Goal: Transaction & Acquisition: Purchase product/service

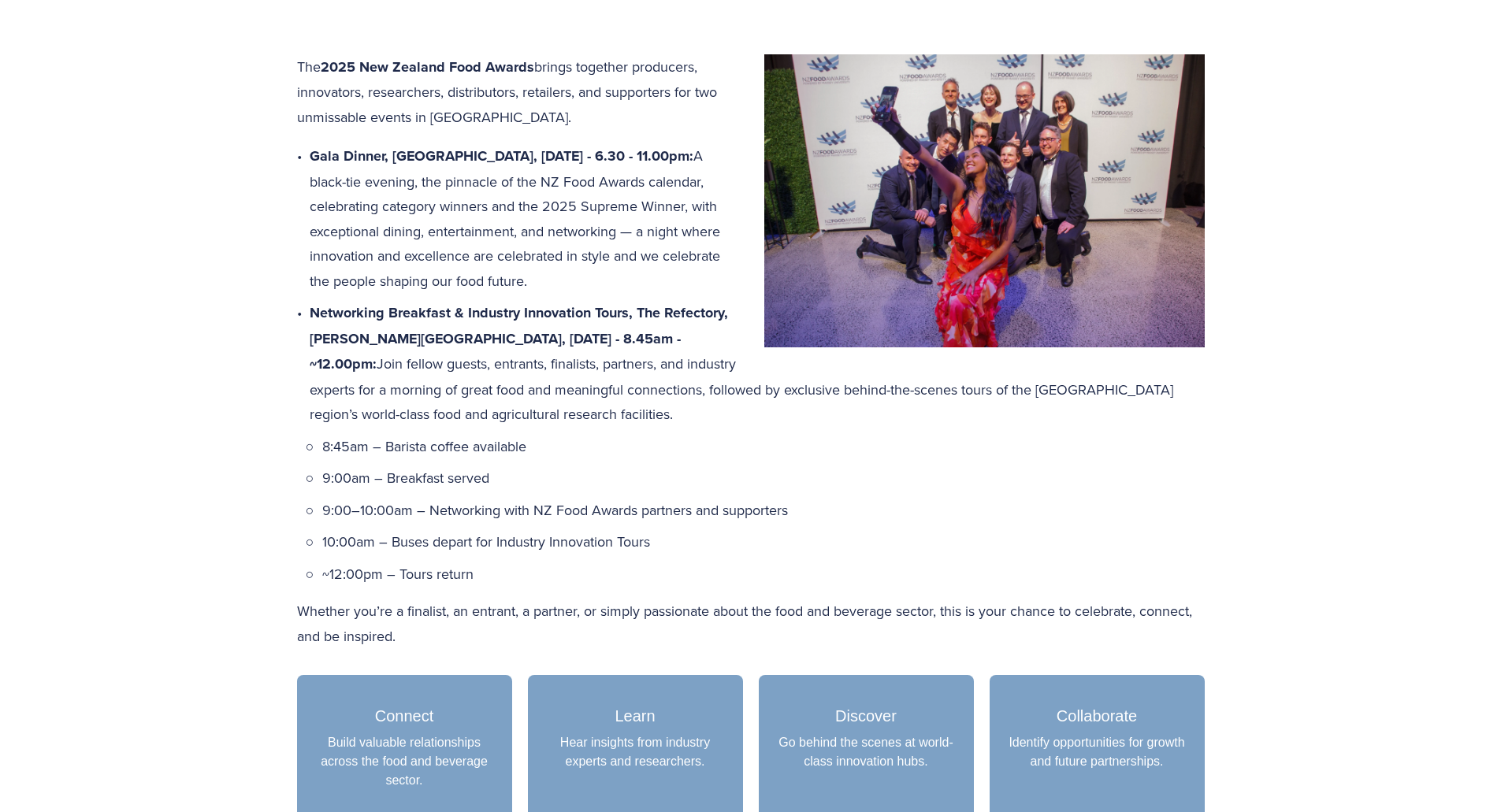
scroll to position [631, 0]
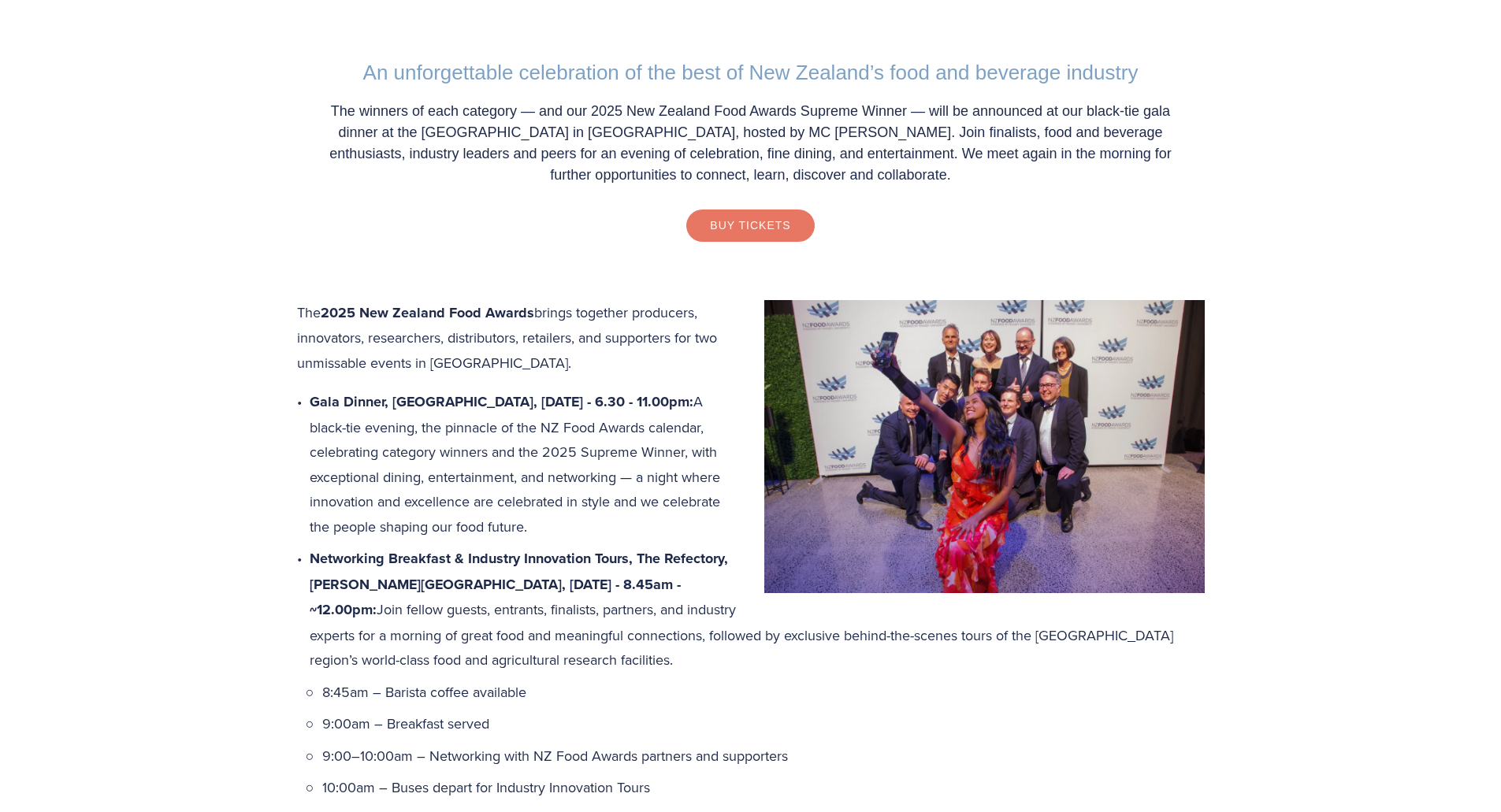
click at [748, 227] on link "Buy Tickets" at bounding box center [750, 225] width 127 height 32
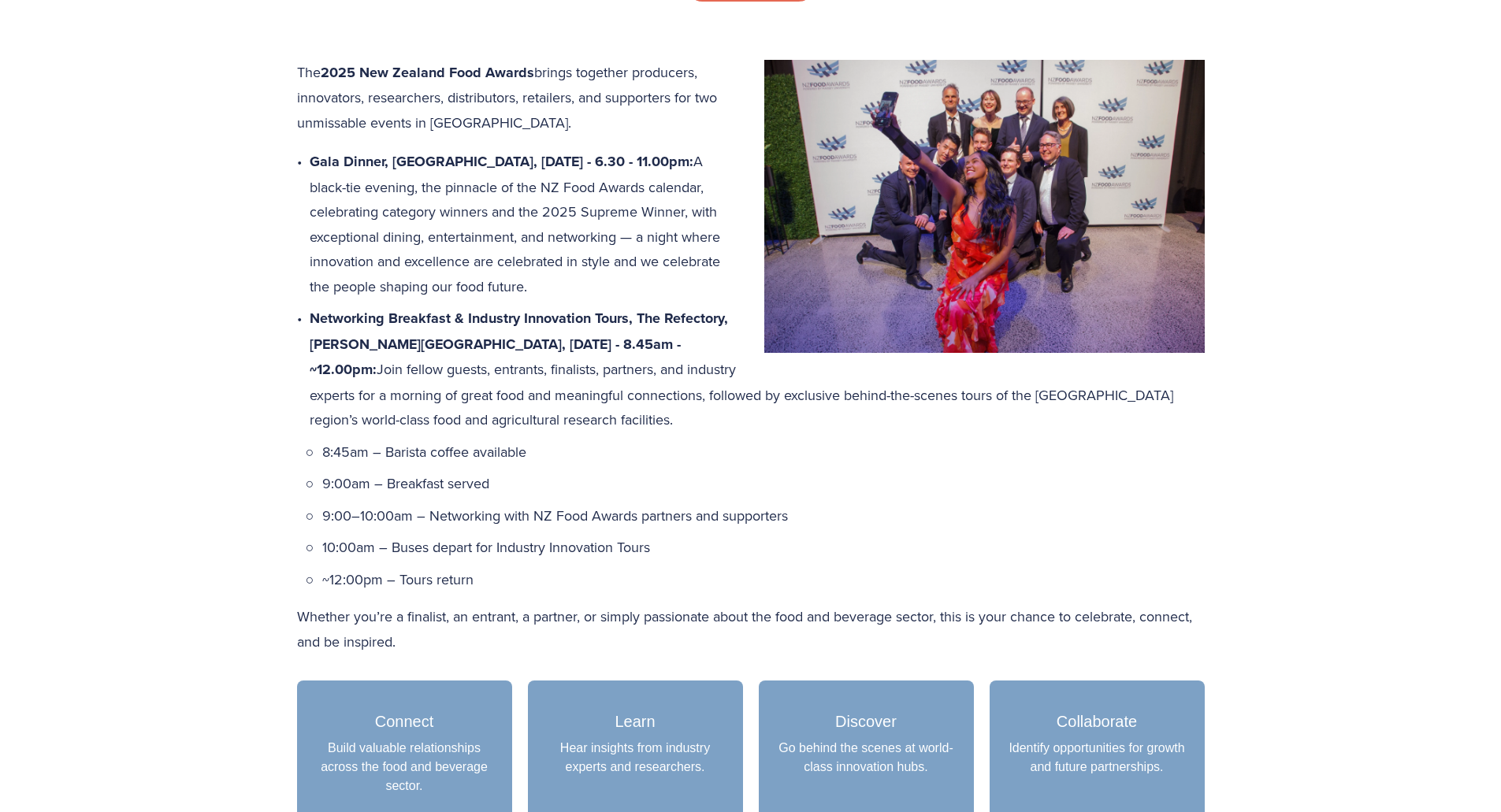
scroll to position [866, 0]
